Goal: Task Accomplishment & Management: Complete application form

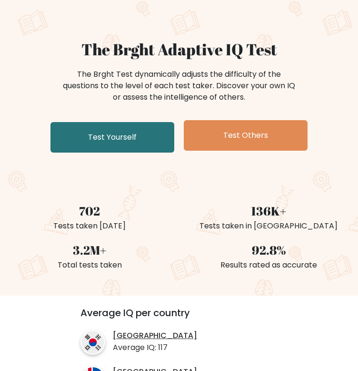
scroll to position [48, 0]
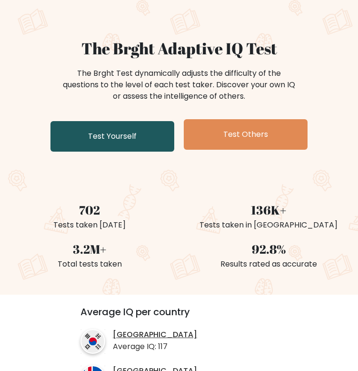
click at [155, 132] on link "Test Yourself" at bounding box center [113, 136] width 124 height 31
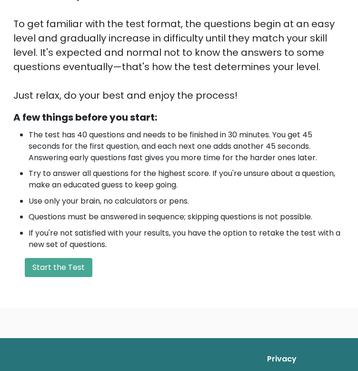
scroll to position [191, 0]
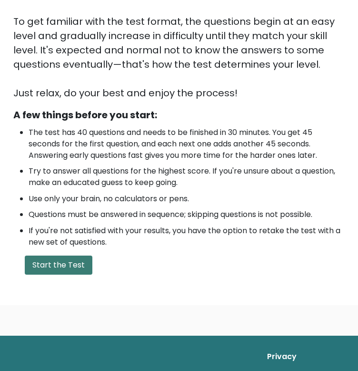
click at [67, 259] on button "Start the Test" at bounding box center [59, 264] width 68 height 19
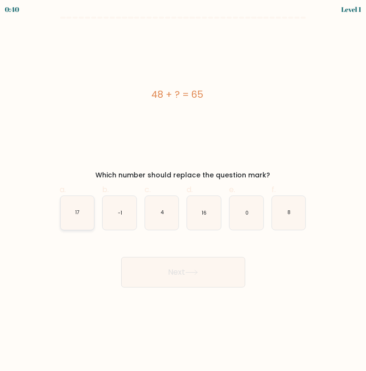
click at [87, 214] on icon "17" at bounding box center [78, 213] width 34 height 34
click at [183, 192] on input "a. 17" at bounding box center [183, 188] width 0 height 6
radio input "true"
click at [166, 262] on button "Next" at bounding box center [183, 272] width 124 height 31
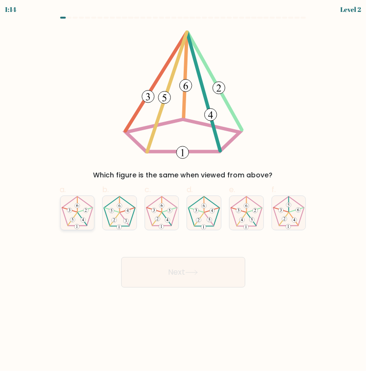
click at [86, 206] on icon at bounding box center [78, 213] width 34 height 34
click at [183, 192] on input "a." at bounding box center [183, 188] width 0 height 6
radio input "true"
click at [180, 265] on button "Next" at bounding box center [183, 272] width 124 height 31
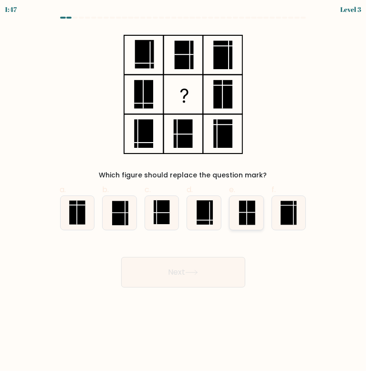
click at [250, 216] on rect at bounding box center [247, 213] width 16 height 24
click at [183, 192] on input "e." at bounding box center [183, 188] width 0 height 6
radio input "true"
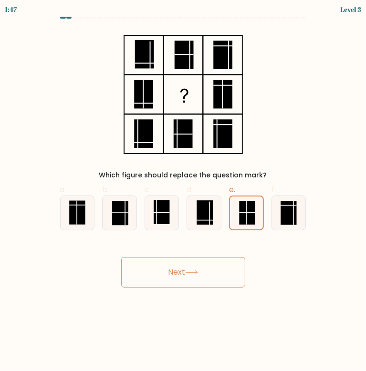
click at [198, 268] on button "Next" at bounding box center [183, 272] width 124 height 31
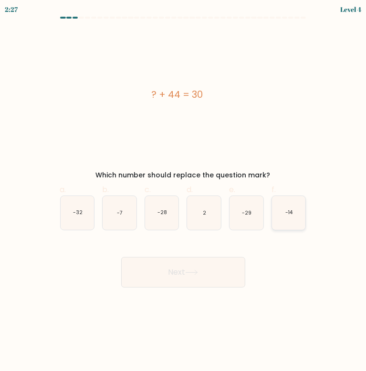
click at [276, 212] on icon "-14" at bounding box center [289, 213] width 34 height 34
click at [183, 192] on input "f. -14" at bounding box center [183, 188] width 0 height 6
radio input "true"
click at [188, 273] on icon at bounding box center [191, 272] width 13 height 5
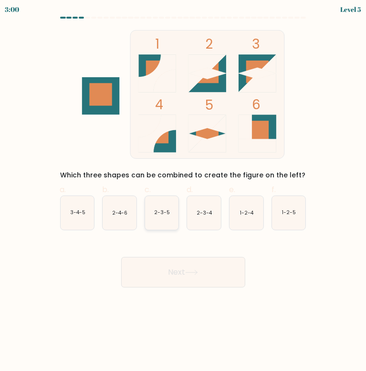
click at [151, 214] on icon "2-3-5" at bounding box center [162, 213] width 34 height 34
click at [183, 192] on input "c. 2-3-5" at bounding box center [183, 188] width 0 height 6
radio input "true"
click at [162, 269] on button "Next" at bounding box center [183, 272] width 124 height 31
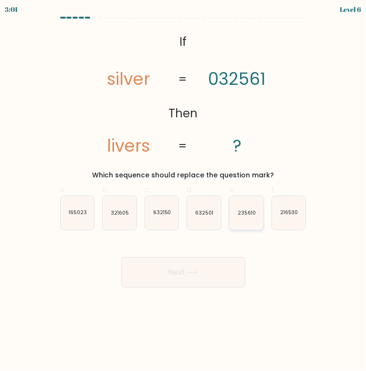
click at [254, 202] on icon "235610" at bounding box center [246, 213] width 34 height 34
click at [183, 192] on input "e. 235610" at bounding box center [183, 188] width 0 height 6
radio input "true"
click at [212, 265] on button "Next" at bounding box center [183, 272] width 124 height 31
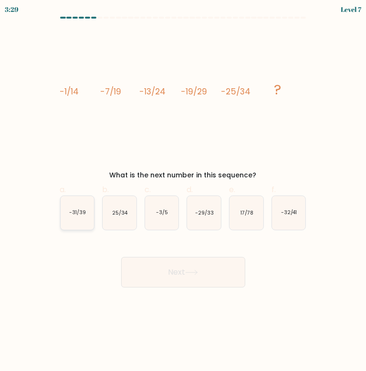
click at [91, 208] on icon "-31/39" at bounding box center [78, 213] width 34 height 34
click at [183, 192] on input "a. -31/39" at bounding box center [183, 188] width 0 height 6
radio input "true"
click at [188, 276] on button "Next" at bounding box center [183, 272] width 124 height 31
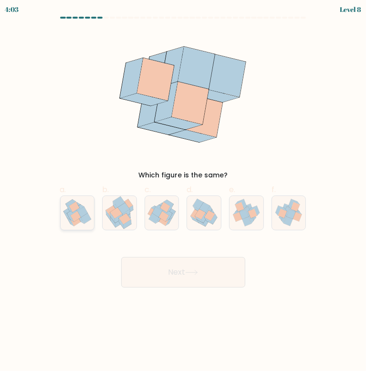
click at [85, 206] on icon at bounding box center [77, 213] width 33 height 34
click at [183, 192] on input "a." at bounding box center [183, 188] width 0 height 6
radio input "true"
click at [158, 261] on button "Next" at bounding box center [183, 272] width 124 height 31
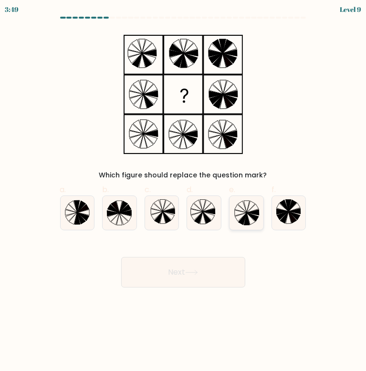
click at [255, 212] on icon at bounding box center [253, 213] width 12 height 6
click at [183, 192] on input "e." at bounding box center [183, 188] width 0 height 6
radio input "true"
click at [206, 265] on button "Next" at bounding box center [183, 272] width 124 height 31
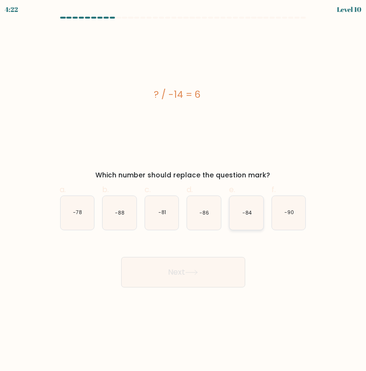
click at [254, 212] on icon "-84" at bounding box center [246, 213] width 34 height 34
click at [183, 192] on input "e. -84" at bounding box center [183, 188] width 0 height 6
radio input "true"
click at [187, 275] on button "Next" at bounding box center [183, 272] width 124 height 31
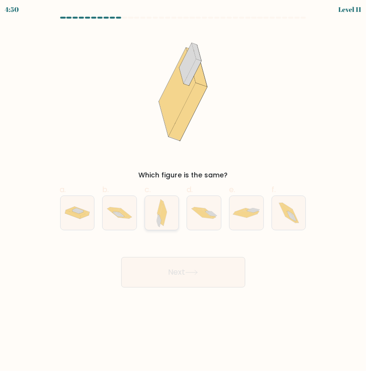
click at [156, 216] on icon at bounding box center [161, 213] width 10 height 34
click at [183, 192] on input "c." at bounding box center [183, 188] width 0 height 6
radio input "true"
drag, startPoint x: 182, startPoint y: 265, endPoint x: 188, endPoint y: 268, distance: 6.6
click at [183, 267] on button "Next" at bounding box center [183, 272] width 124 height 31
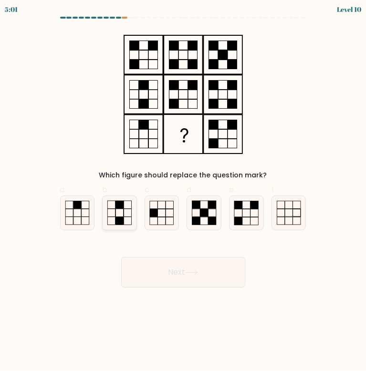
click at [128, 213] on icon at bounding box center [119, 213] width 34 height 34
click at [183, 192] on input "b." at bounding box center [183, 188] width 0 height 6
radio input "true"
click at [191, 269] on button "Next" at bounding box center [183, 272] width 124 height 31
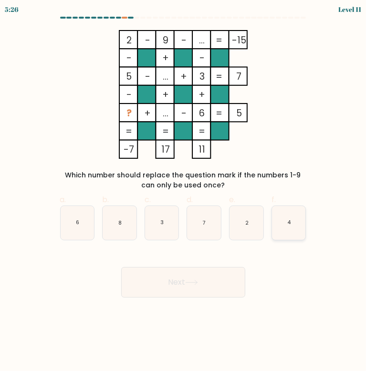
click at [298, 213] on icon "4" at bounding box center [289, 223] width 34 height 34
click at [183, 192] on input "f. 4" at bounding box center [183, 188] width 0 height 6
radio input "true"
click at [225, 276] on button "Next" at bounding box center [183, 282] width 124 height 31
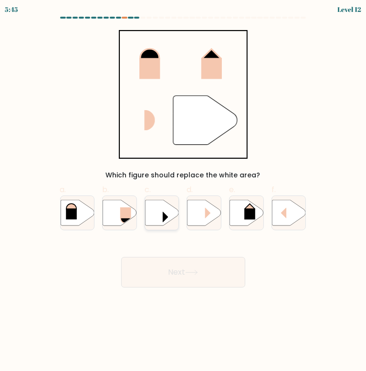
click at [158, 212] on icon at bounding box center [162, 213] width 34 height 26
click at [183, 192] on input "c." at bounding box center [183, 188] width 0 height 6
radio input "true"
click at [183, 264] on button "Next" at bounding box center [183, 272] width 124 height 31
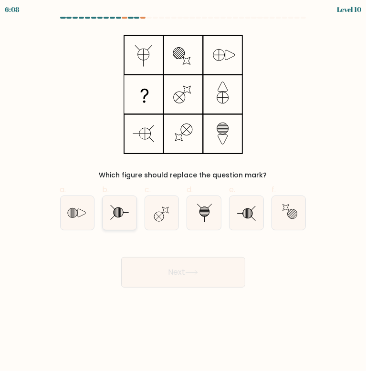
click at [123, 211] on icon at bounding box center [119, 213] width 34 height 34
click at [183, 192] on input "b." at bounding box center [183, 188] width 0 height 6
radio input "true"
click at [208, 272] on button "Next" at bounding box center [183, 272] width 124 height 31
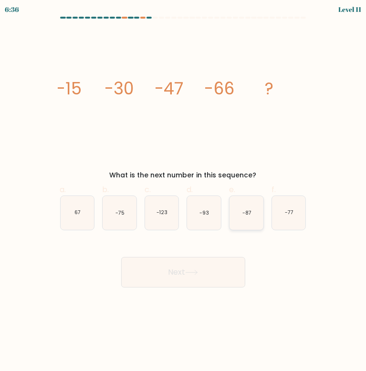
click at [240, 207] on icon "-87" at bounding box center [246, 213] width 34 height 34
click at [183, 192] on input "e. -87" at bounding box center [183, 188] width 0 height 6
radio input "true"
click at [216, 264] on button "Next" at bounding box center [183, 272] width 124 height 31
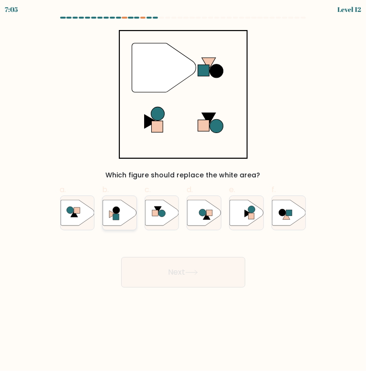
click at [122, 210] on icon at bounding box center [119, 213] width 34 height 26
click at [183, 192] on input "b." at bounding box center [183, 188] width 0 height 6
radio input "true"
click at [180, 262] on button "Next" at bounding box center [183, 272] width 124 height 31
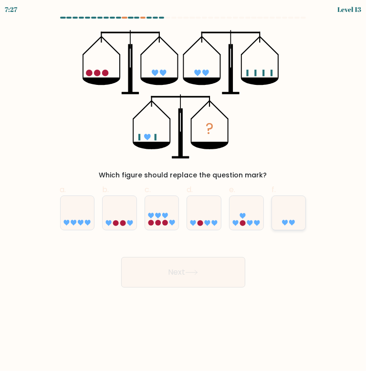
click at [290, 226] on icon at bounding box center [289, 213] width 34 height 28
click at [183, 192] on input "f." at bounding box center [183, 188] width 0 height 6
radio input "true"
click at [195, 271] on icon at bounding box center [191, 272] width 13 height 5
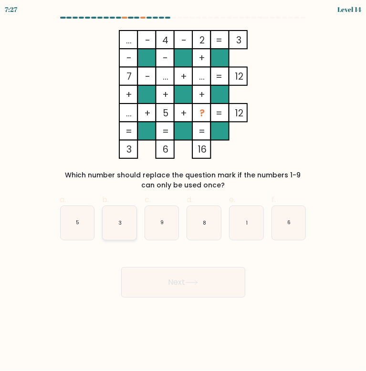
click at [116, 215] on icon "3" at bounding box center [119, 223] width 34 height 34
click at [183, 192] on input "b. 3" at bounding box center [183, 188] width 0 height 6
radio input "true"
drag, startPoint x: 178, startPoint y: 279, endPoint x: 178, endPoint y: 270, distance: 9.1
click at [179, 279] on button "Next" at bounding box center [183, 282] width 124 height 31
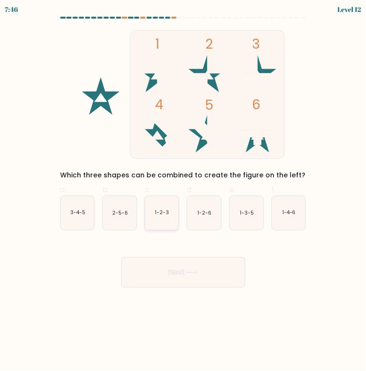
click at [163, 213] on text "1-2-3" at bounding box center [162, 212] width 14 height 7
click at [183, 192] on input "c. 1-2-3" at bounding box center [183, 188] width 0 height 6
radio input "true"
click at [191, 269] on button "Next" at bounding box center [183, 272] width 124 height 31
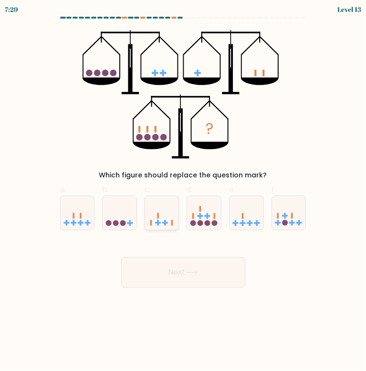
click at [168, 208] on icon at bounding box center [162, 213] width 34 height 28
click at [183, 192] on input "c." at bounding box center [183, 188] width 0 height 6
radio input "true"
click at [196, 269] on button "Next" at bounding box center [183, 272] width 124 height 31
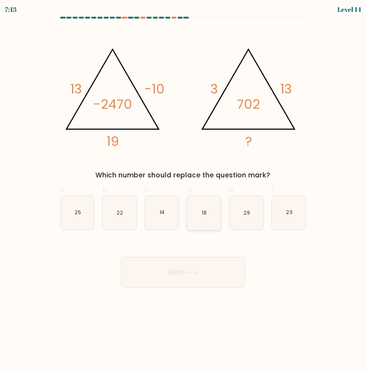
click at [207, 214] on icon "18" at bounding box center [204, 213] width 34 height 34
click at [183, 192] on input "d. 18" at bounding box center [183, 188] width 0 height 6
radio input "true"
click at [209, 275] on button "Next" at bounding box center [183, 272] width 124 height 31
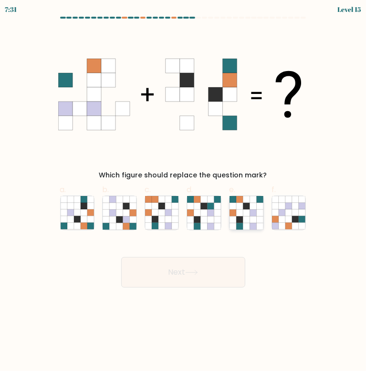
click at [240, 214] on icon at bounding box center [239, 212] width 7 height 7
click at [183, 192] on input "e." at bounding box center [183, 188] width 0 height 6
radio input "true"
click at [208, 275] on button "Next" at bounding box center [183, 272] width 124 height 31
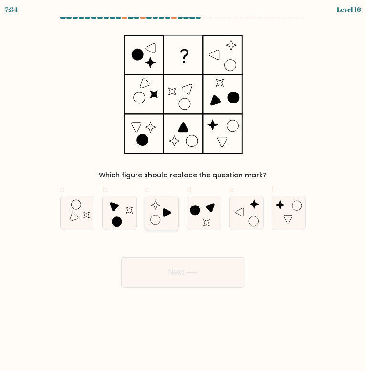
click at [164, 208] on icon at bounding box center [162, 213] width 34 height 34
click at [183, 192] on input "c." at bounding box center [183, 188] width 0 height 6
radio input "true"
click at [196, 269] on button "Next" at bounding box center [183, 272] width 124 height 31
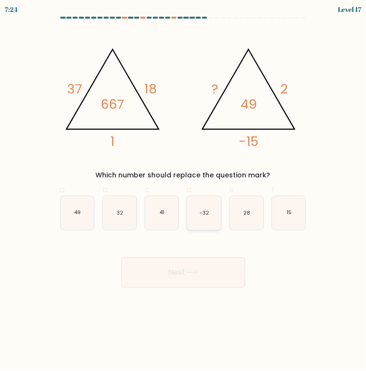
click at [200, 214] on icon "-32" at bounding box center [204, 213] width 34 height 34
click at [183, 192] on input "d. -32" at bounding box center [183, 188] width 0 height 6
radio input "true"
click at [217, 271] on button "Next" at bounding box center [183, 272] width 124 height 31
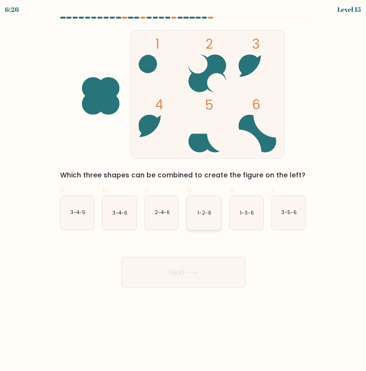
click at [194, 213] on icon "1-2-6" at bounding box center [204, 213] width 34 height 34
click at [183, 192] on input "d. 1-2-6" at bounding box center [183, 188] width 0 height 6
radio input "true"
click at [204, 264] on button "Next" at bounding box center [183, 272] width 124 height 31
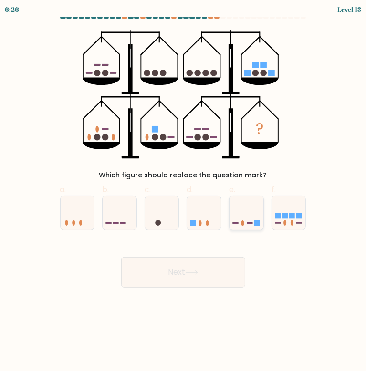
drag, startPoint x: 292, startPoint y: 204, endPoint x: 261, endPoint y: 223, distance: 36.0
click at [291, 206] on icon at bounding box center [289, 213] width 34 height 28
click at [183, 192] on input "f." at bounding box center [183, 188] width 0 height 6
radio input "true"
drag, startPoint x: 191, startPoint y: 267, endPoint x: 194, endPoint y: 262, distance: 6.2
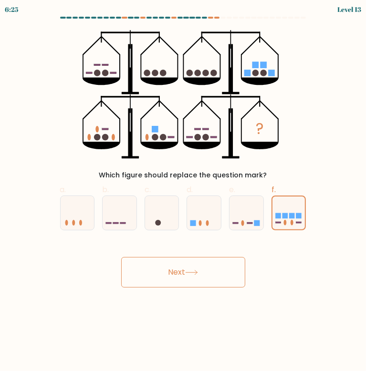
click at [193, 266] on button "Next" at bounding box center [183, 272] width 124 height 31
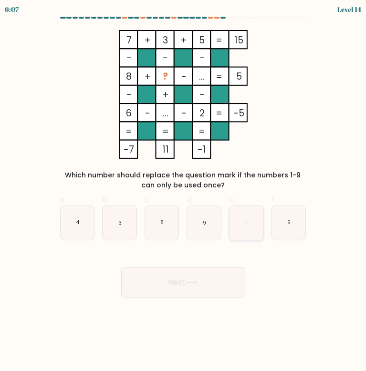
click at [238, 216] on icon "1" at bounding box center [246, 223] width 34 height 34
click at [183, 192] on input "e. 1" at bounding box center [183, 188] width 0 height 6
radio input "true"
click at [214, 281] on button "Next" at bounding box center [183, 282] width 124 height 31
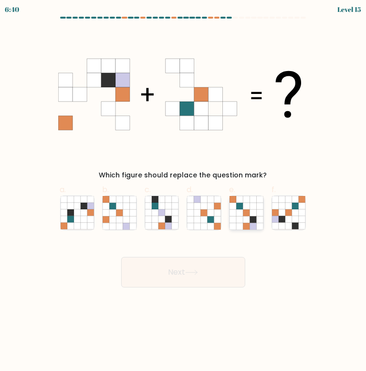
click at [255, 214] on icon at bounding box center [252, 212] width 7 height 7
click at [183, 192] on input "e." at bounding box center [183, 188] width 0 height 6
radio input "true"
click at [219, 273] on button "Next" at bounding box center [183, 272] width 124 height 31
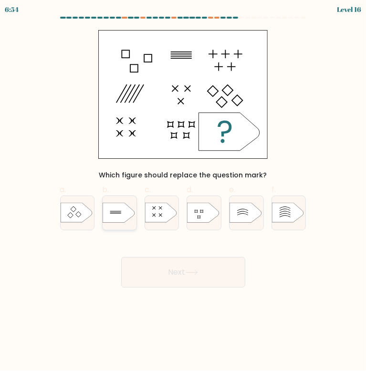
click at [109, 208] on icon at bounding box center [117, 213] width 31 height 20
click at [183, 192] on input "b." at bounding box center [183, 188] width 0 height 6
radio input "true"
drag, startPoint x: 182, startPoint y: 265, endPoint x: 183, endPoint y: 261, distance: 5.0
click at [183, 265] on button "Next" at bounding box center [183, 272] width 124 height 31
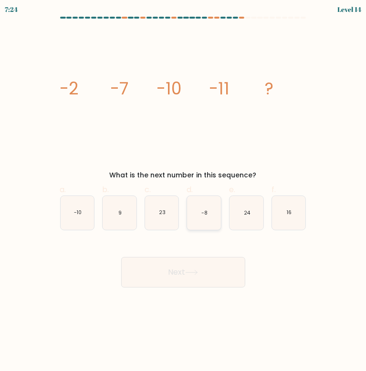
click at [202, 206] on icon "-8" at bounding box center [204, 213] width 34 height 34
click at [183, 192] on input "d. -8" at bounding box center [183, 188] width 0 height 6
radio input "true"
drag, startPoint x: 211, startPoint y: 271, endPoint x: 215, endPoint y: 275, distance: 5.7
click at [211, 271] on button "Next" at bounding box center [183, 272] width 124 height 31
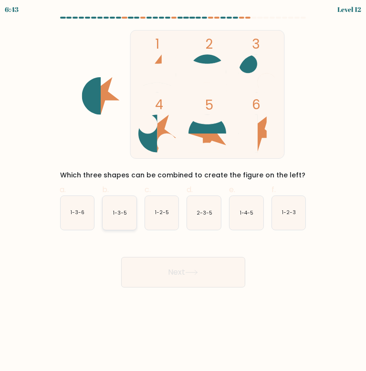
click at [124, 214] on text "1-3-5" at bounding box center [120, 212] width 14 height 7
click at [183, 192] on input "b. 1-3-5" at bounding box center [183, 188] width 0 height 6
radio input "true"
click at [199, 214] on text "2-3-5" at bounding box center [204, 212] width 16 height 7
click at [183, 192] on input "d. 2-3-5" at bounding box center [183, 188] width 0 height 6
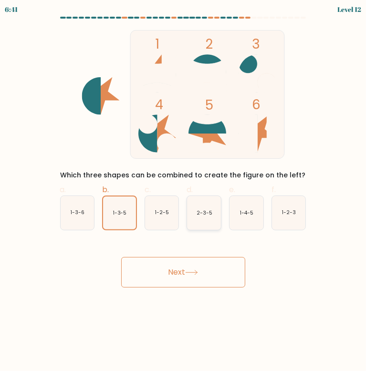
radio input "true"
click at [168, 212] on text "1-2-5" at bounding box center [162, 212] width 14 height 7
click at [183, 192] on input "c. 1-2-5" at bounding box center [183, 188] width 0 height 6
radio input "true"
click at [177, 264] on button "Next" at bounding box center [183, 272] width 124 height 31
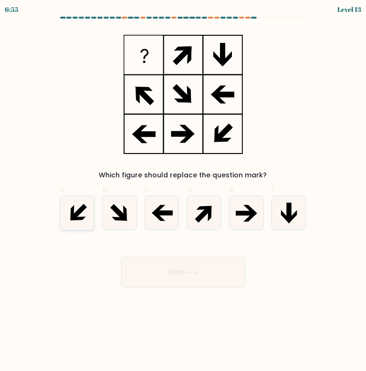
click at [78, 211] on icon at bounding box center [79, 212] width 16 height 16
click at [183, 192] on input "a." at bounding box center [183, 188] width 0 height 6
radio input "true"
click at [185, 273] on button "Next" at bounding box center [183, 272] width 124 height 31
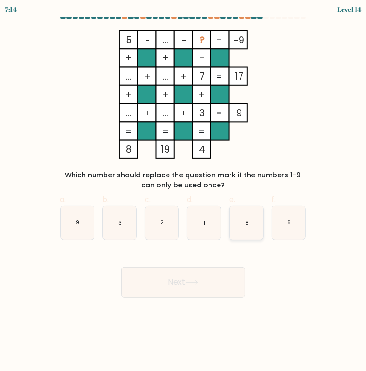
click at [240, 221] on icon "8" at bounding box center [246, 223] width 34 height 34
click at [183, 192] on input "e. 8" at bounding box center [183, 188] width 0 height 6
radio input "true"
click at [203, 275] on button "Next" at bounding box center [183, 282] width 124 height 31
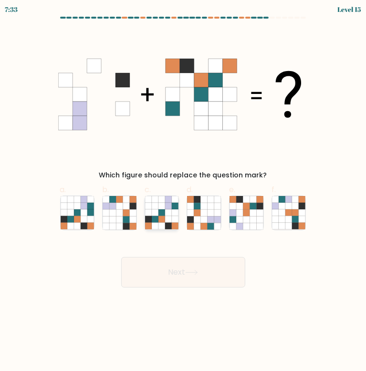
click at [172, 204] on icon at bounding box center [175, 206] width 7 height 7
click at [183, 192] on input "c." at bounding box center [183, 188] width 0 height 6
radio input "true"
click at [181, 269] on button "Next" at bounding box center [183, 272] width 124 height 31
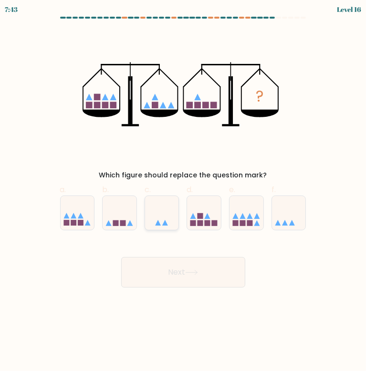
click at [169, 216] on icon at bounding box center [162, 213] width 34 height 28
click at [183, 192] on input "c." at bounding box center [183, 188] width 0 height 6
radio input "true"
click at [178, 271] on button "Next" at bounding box center [183, 272] width 124 height 31
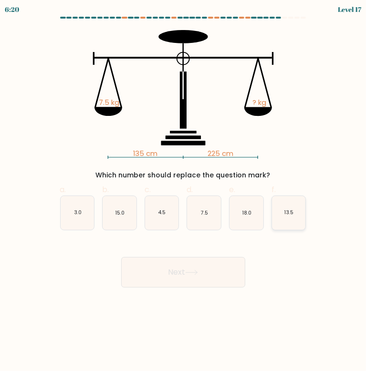
click at [282, 206] on icon "13.5" at bounding box center [289, 213] width 34 height 34
click at [183, 192] on input "f. 13.5" at bounding box center [183, 188] width 0 height 6
radio input "true"
click at [199, 268] on button "Next" at bounding box center [183, 272] width 124 height 31
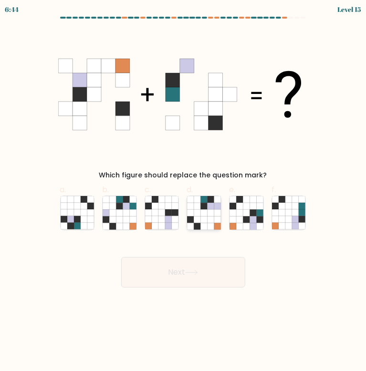
click at [198, 222] on icon at bounding box center [197, 219] width 7 height 7
click at [183, 192] on input "d." at bounding box center [183, 188] width 0 height 6
radio input "true"
click at [211, 271] on button "Next" at bounding box center [183, 272] width 124 height 31
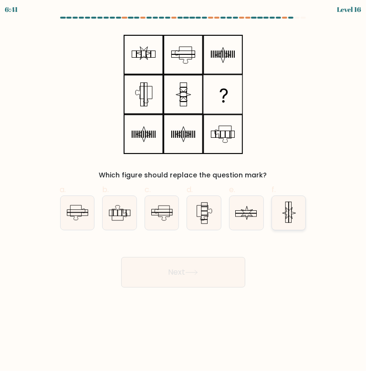
click at [284, 207] on icon at bounding box center [289, 213] width 34 height 34
click at [183, 192] on input "f." at bounding box center [183, 188] width 0 height 6
radio input "true"
click at [227, 262] on button "Next" at bounding box center [183, 272] width 124 height 31
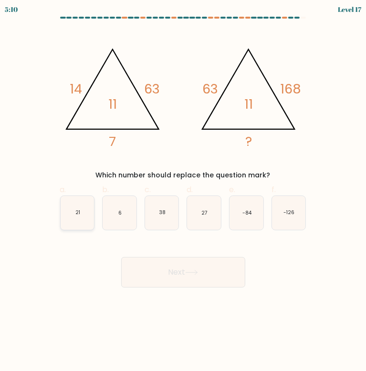
click at [80, 211] on icon "21" at bounding box center [78, 213] width 34 height 34
click at [183, 192] on input "a. 21" at bounding box center [183, 188] width 0 height 6
radio input "true"
click at [207, 267] on button "Next" at bounding box center [183, 272] width 124 height 31
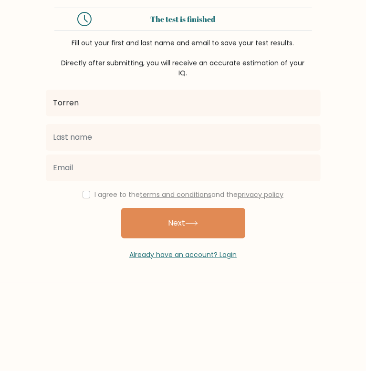
type input "Torren"
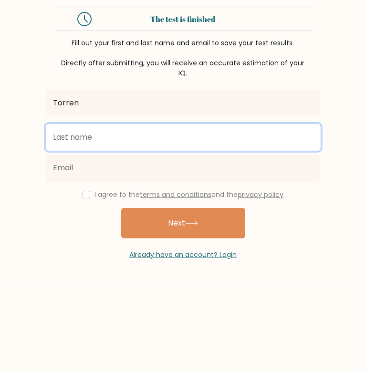
click at [165, 124] on input "text" at bounding box center [183, 137] width 275 height 27
type input "Flaherty"
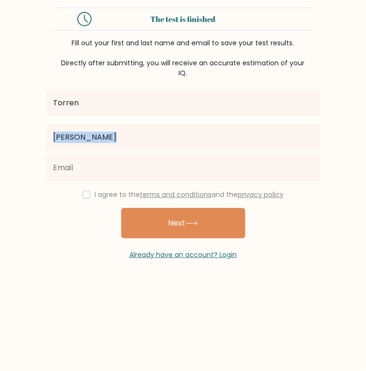
drag, startPoint x: 144, startPoint y: 153, endPoint x: 135, endPoint y: 162, distance: 12.1
click at [135, 162] on div "Torren Flaherty I agree to the terms and conditions and the privacy policy Next…" at bounding box center [183, 169] width 286 height 182
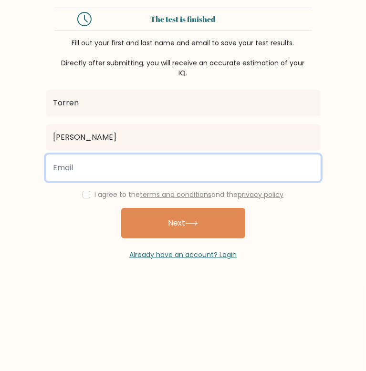
click at [135, 162] on input "email" at bounding box center [183, 167] width 275 height 27
type input "torren0926@yahoo.com"
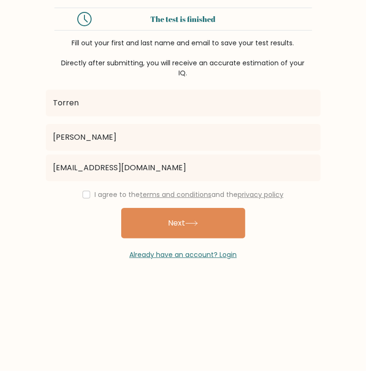
click at [118, 192] on label "I agree to the terms and conditions and the privacy policy" at bounding box center [188, 195] width 189 height 10
click at [94, 193] on label "I agree to the terms and conditions and the privacy policy" at bounding box center [188, 195] width 189 height 10
click at [87, 195] on input "checkbox" at bounding box center [86, 195] width 8 height 8
checkbox input "true"
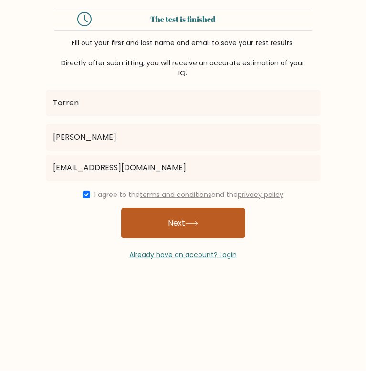
click at [162, 220] on button "Next" at bounding box center [183, 223] width 124 height 31
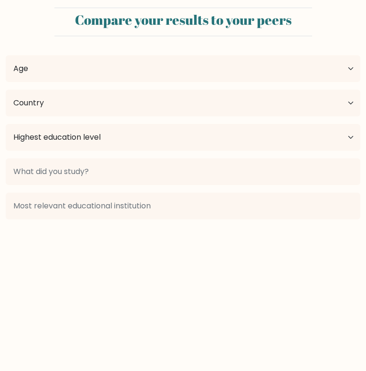
select select "US"
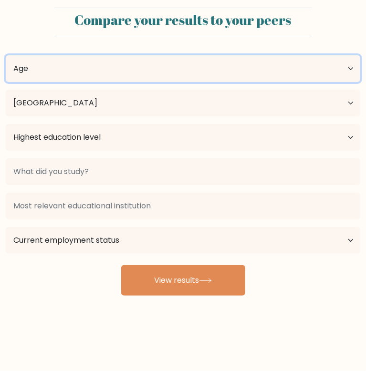
click at [201, 55] on select "Age Under [DEMOGRAPHIC_DATA] [DEMOGRAPHIC_DATA] [DEMOGRAPHIC_DATA] [DEMOGRAPHIC…" at bounding box center [183, 68] width 354 height 27
select select "18_24"
click at [6, 55] on select "Age Under [DEMOGRAPHIC_DATA] [DEMOGRAPHIC_DATA] [DEMOGRAPHIC_DATA] [DEMOGRAPHIC…" at bounding box center [183, 68] width 354 height 27
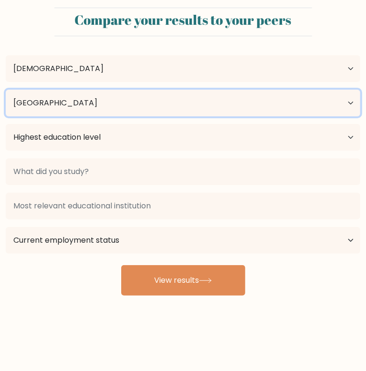
click at [139, 108] on select "Country [GEOGRAPHIC_DATA] [GEOGRAPHIC_DATA] [GEOGRAPHIC_DATA] [US_STATE] [GEOGR…" at bounding box center [183, 103] width 354 height 27
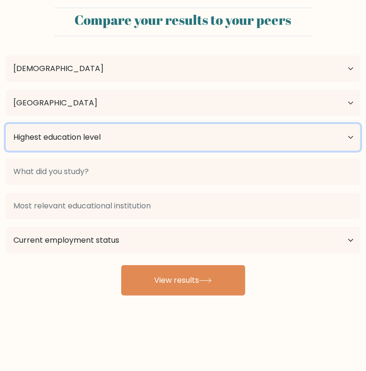
click at [127, 140] on select "Highest education level No schooling Primary Lower Secondary Upper Secondary Oc…" at bounding box center [183, 137] width 354 height 27
select select "upper_secondary"
click at [6, 124] on select "Highest education level No schooling Primary Lower Secondary Upper Secondary Oc…" at bounding box center [183, 137] width 354 height 27
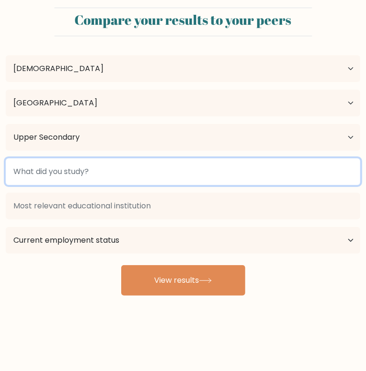
click at [103, 163] on input at bounding box center [183, 171] width 354 height 27
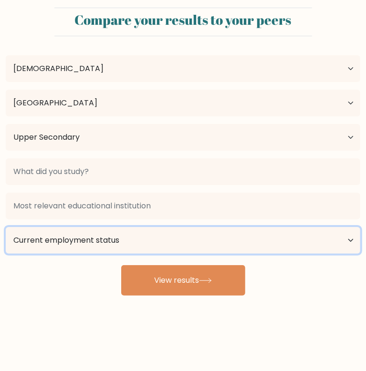
click at [109, 233] on select "Current employment status Employed Student Retired Other / prefer not to answer" at bounding box center [183, 240] width 354 height 27
select select "other"
click at [6, 227] on select "Current employment status Employed Student Retired Other / prefer not to answer" at bounding box center [183, 240] width 354 height 27
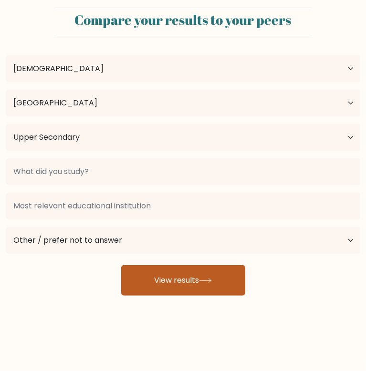
click at [166, 275] on button "View results" at bounding box center [183, 280] width 124 height 31
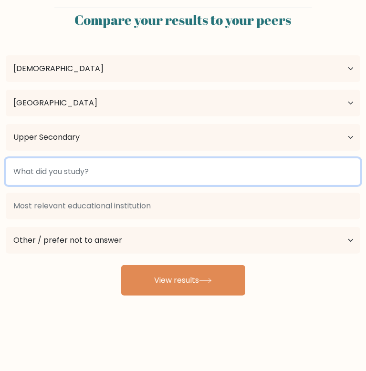
click at [139, 171] on input at bounding box center [183, 171] width 354 height 27
type input "R"
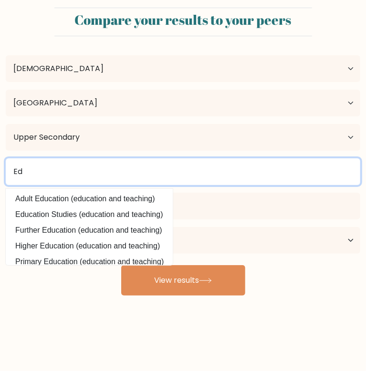
type input "E"
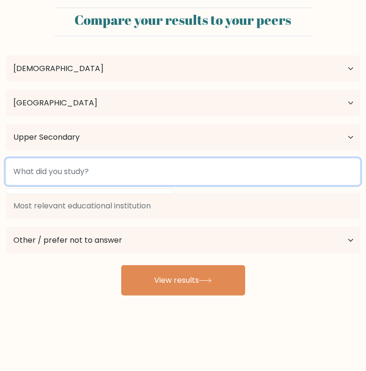
type input "W"
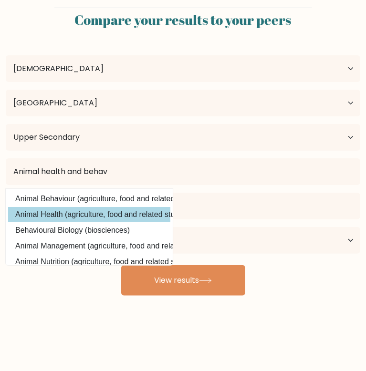
click at [122, 209] on div "Torren Flaherty Age Under 18 years old 18-24 years old 25-34 years old 35-44 ye…" at bounding box center [183, 170] width 366 height 252
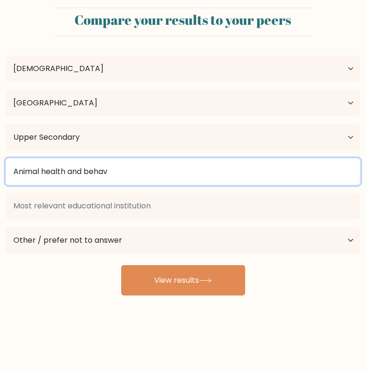
click at [132, 176] on input "Animal health and behav" at bounding box center [183, 171] width 354 height 27
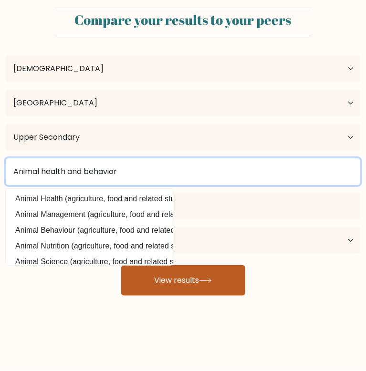
type input "Animal health and behavior"
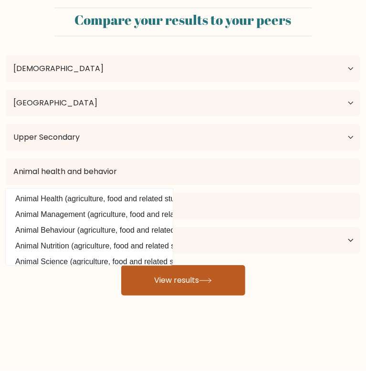
click at [197, 278] on button "View results" at bounding box center [183, 280] width 124 height 31
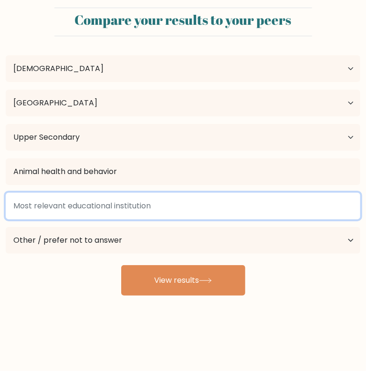
click at [162, 214] on input at bounding box center [183, 206] width 354 height 27
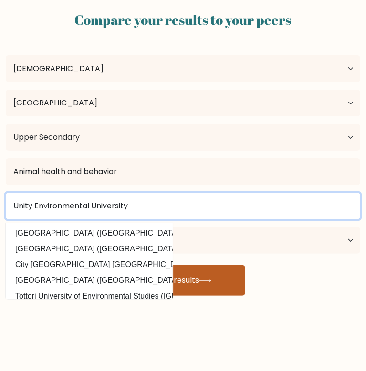
type input "Unity Environmental University"
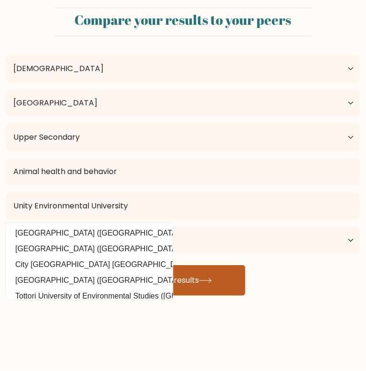
click at [193, 272] on button "View results" at bounding box center [183, 280] width 124 height 31
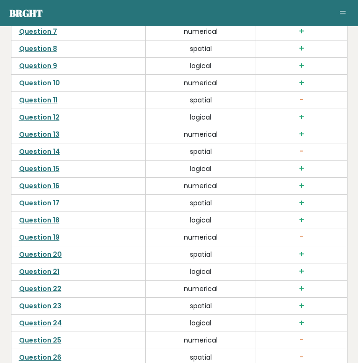
scroll to position [2633, 0]
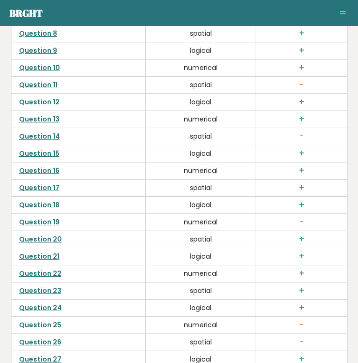
click at [46, 90] on link "Question 11" at bounding box center [38, 85] width 39 height 10
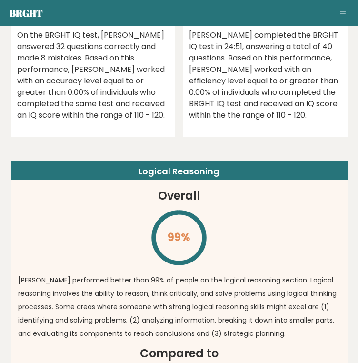
scroll to position [2633, 0]
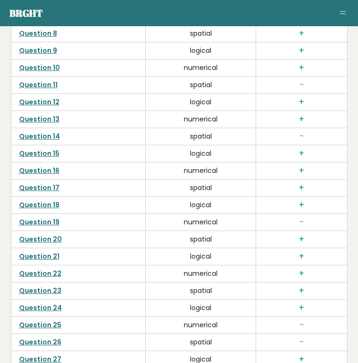
click at [47, 141] on link "Question 14" at bounding box center [39, 137] width 41 height 10
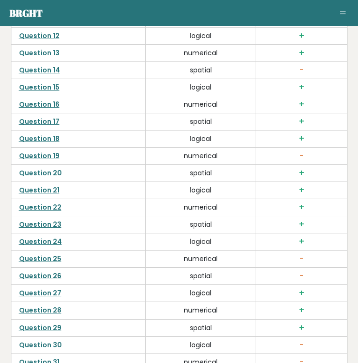
scroll to position [2701, 0]
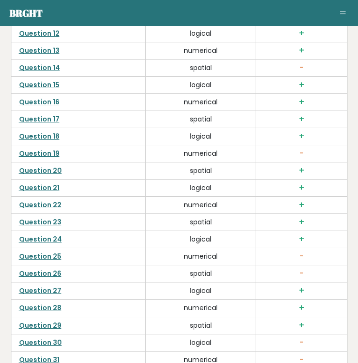
drag, startPoint x: 48, startPoint y: 299, endPoint x: 44, endPoint y: 303, distance: 5.4
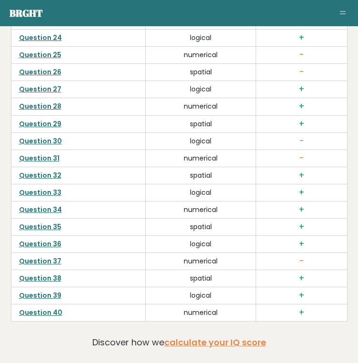
scroll to position [2892, 0]
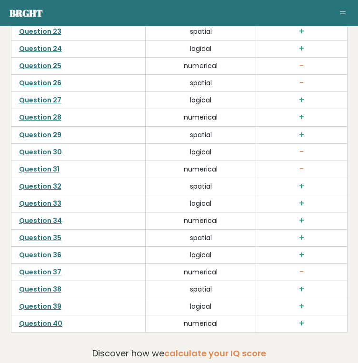
click at [46, 157] on link "Question 30" at bounding box center [40, 152] width 43 height 10
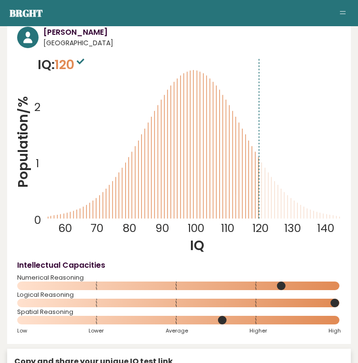
scroll to position [0, 0]
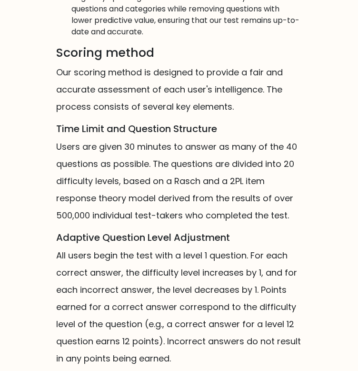
scroll to position [507, 0]
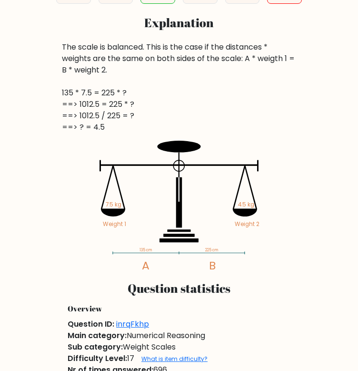
scroll to position [334, 0]
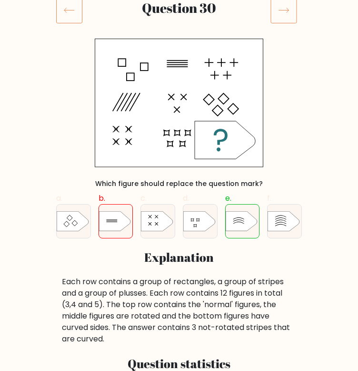
scroll to position [95, 0]
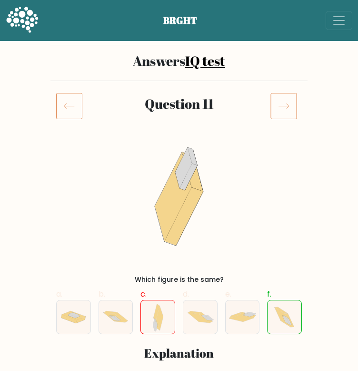
drag, startPoint x: 332, startPoint y: 0, endPoint x: 159, endPoint y: 84, distance: 192.0
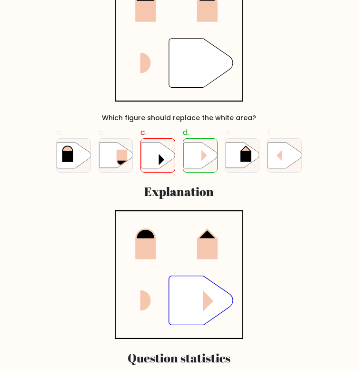
scroll to position [143, 0]
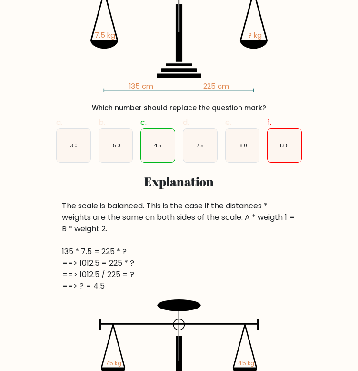
scroll to position [172, 0]
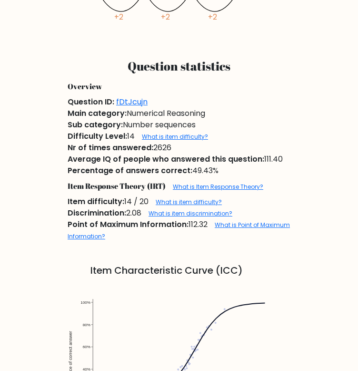
scroll to position [564, 0]
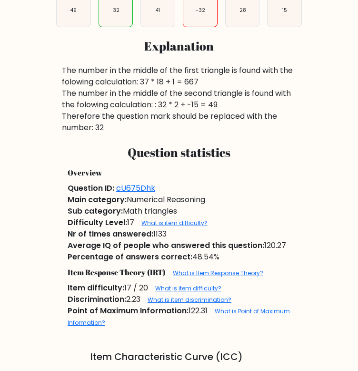
scroll to position [307, 0]
